Goal: Task Accomplishment & Management: Complete application form

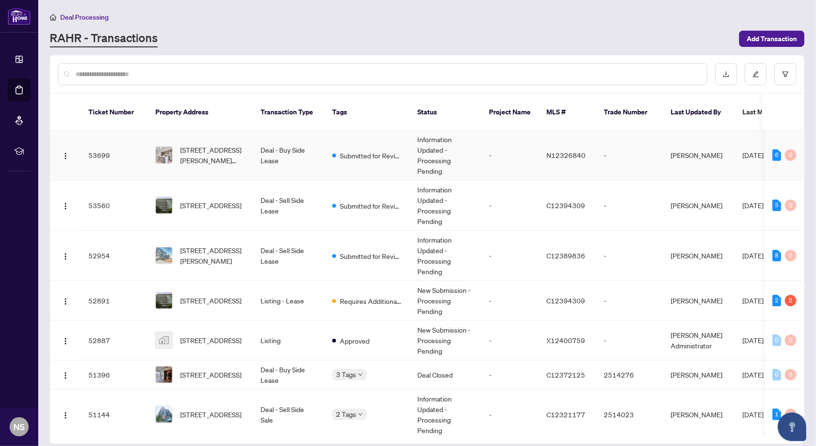
scroll to position [96, 0]
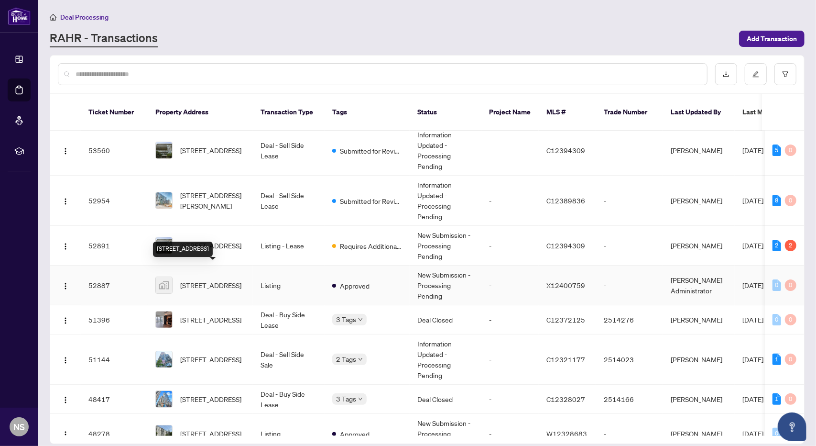
click at [233, 280] on span "[STREET_ADDRESS]" at bounding box center [210, 285] width 61 height 11
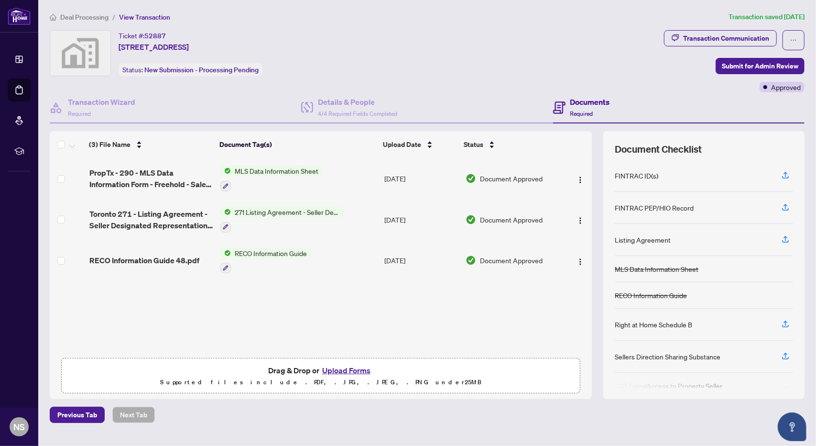
click at [331, 366] on button "Upload Forms" at bounding box center [346, 370] width 54 height 12
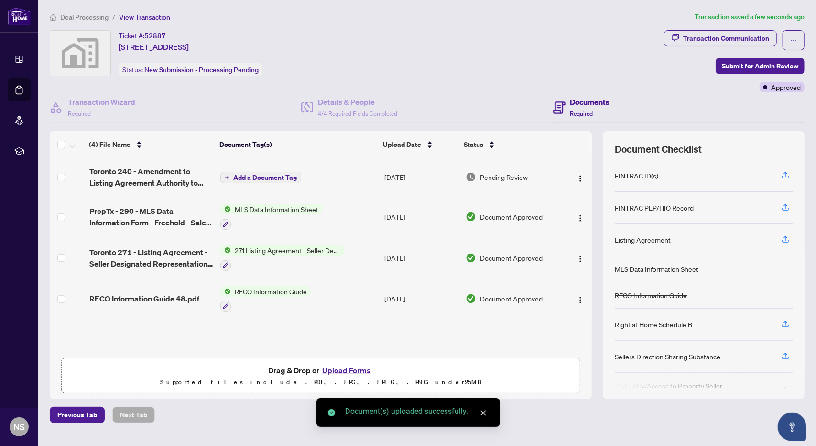
click at [238, 175] on span "Add a Document Tag" at bounding box center [265, 177] width 64 height 7
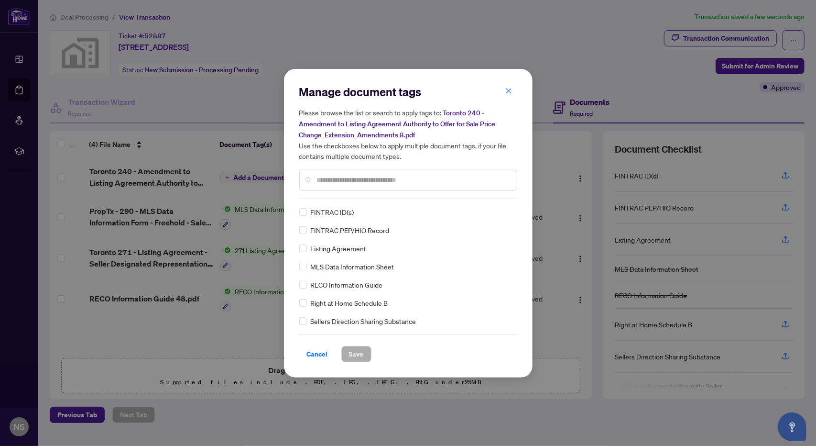
click at [329, 175] on input "text" at bounding box center [413, 180] width 192 height 11
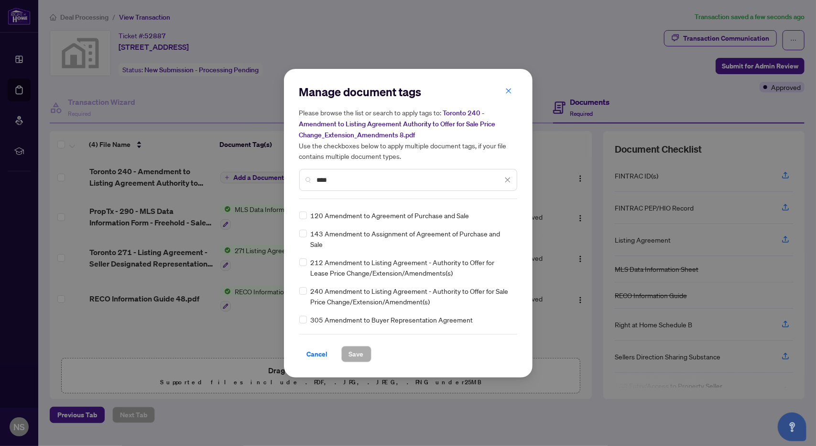
scroll to position [48, 0]
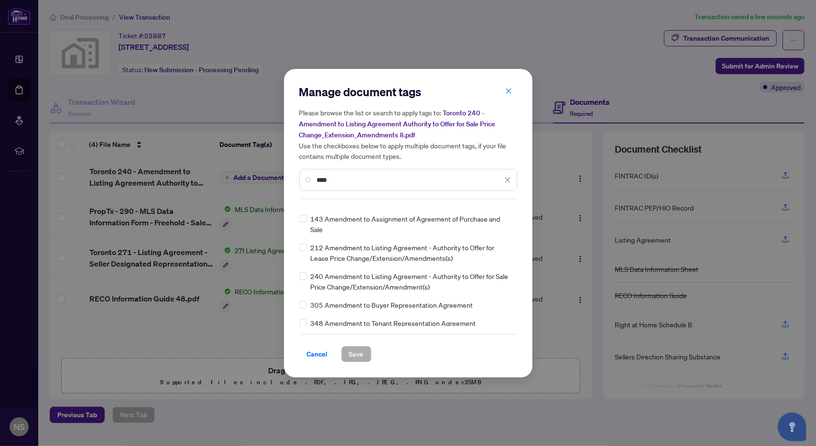
type input "****"
click at [362, 285] on span "240 Amendment to Listing Agreement - Authority to Offer for Sale Price Change/E…" at bounding box center [411, 281] width 201 height 21
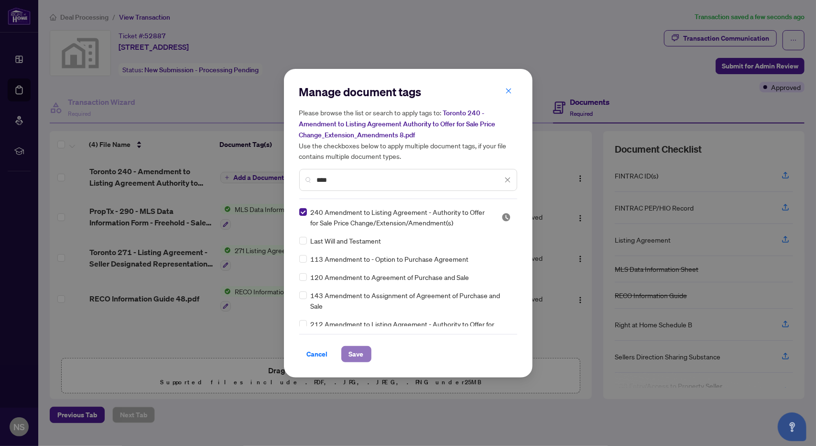
click at [363, 355] on button "Save" at bounding box center [356, 354] width 30 height 16
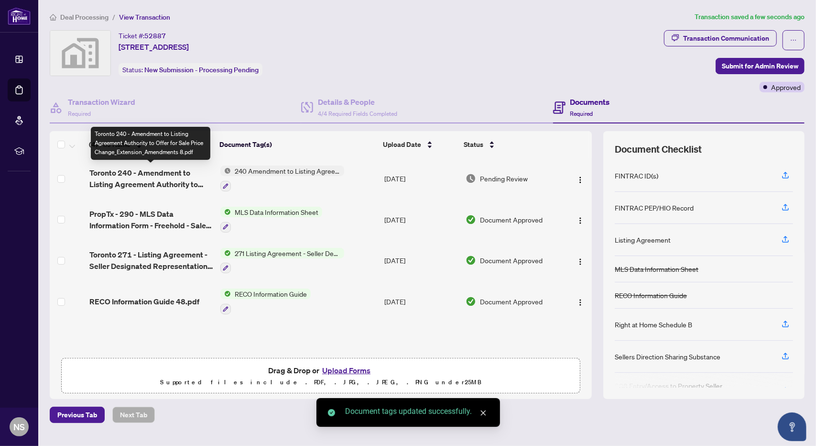
click at [160, 182] on span "Toronto 240 - Amendment to Listing Agreement Authority to Offer for Sale Price …" at bounding box center [151, 178] width 124 height 23
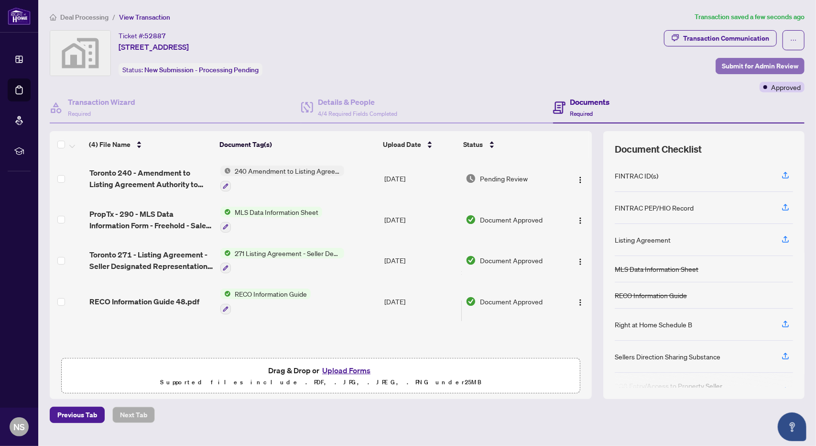
click at [749, 63] on span "Submit for Admin Review" at bounding box center [760, 65] width 77 height 15
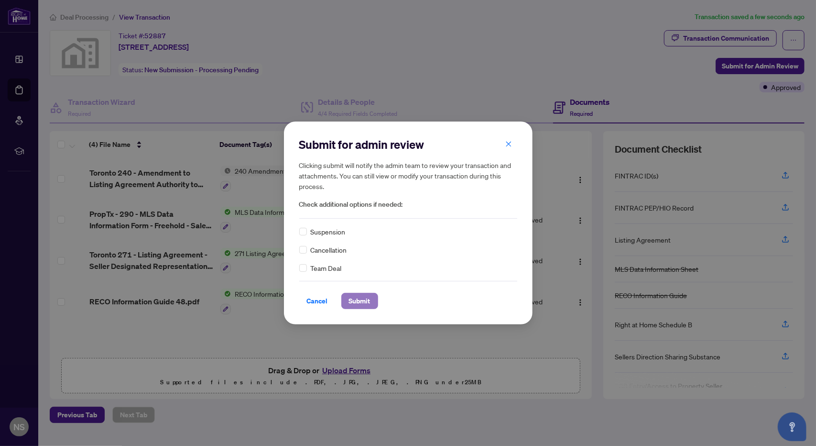
click at [354, 303] on span "Submit" at bounding box center [360, 300] width 22 height 15
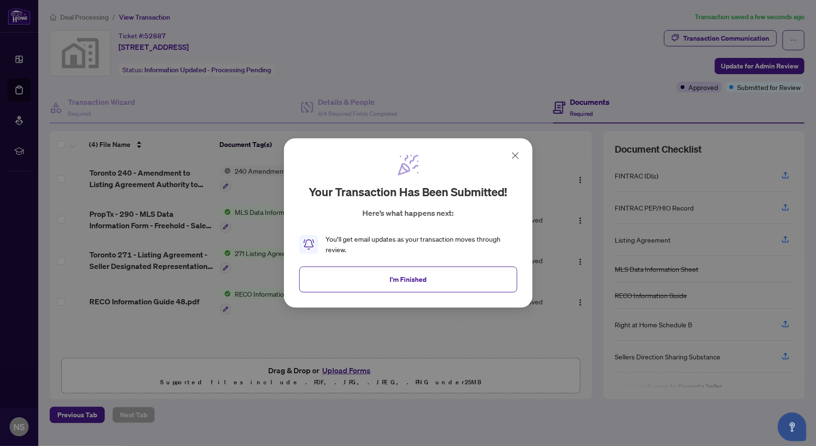
click at [515, 153] on icon at bounding box center [515, 155] width 11 height 11
